Goal: Task Accomplishment & Management: Complete application form

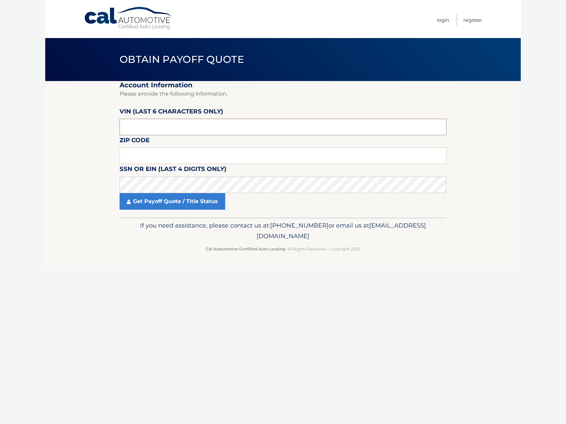
click at [168, 125] on input "text" at bounding box center [283, 127] width 327 height 17
type input "204604"
click at [158, 151] on input "text" at bounding box center [283, 155] width 327 height 17
type input "14224"
click at [150, 204] on link "Get Payoff Quote / Title Status" at bounding box center [173, 201] width 106 height 17
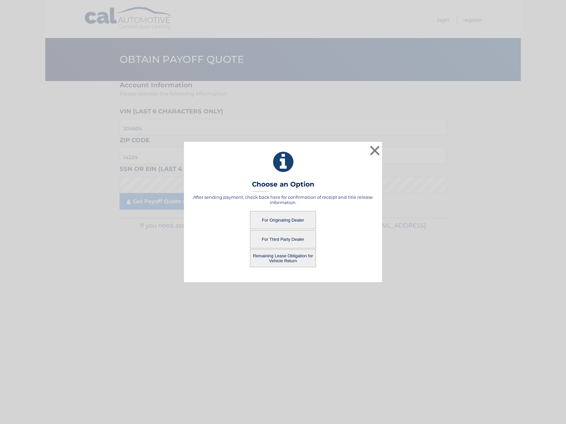
click at [271, 217] on button "For Originating Dealer" at bounding box center [283, 220] width 66 height 18
click at [285, 219] on button "For Originating Dealer" at bounding box center [283, 220] width 66 height 18
